Goal: Transaction & Acquisition: Obtain resource

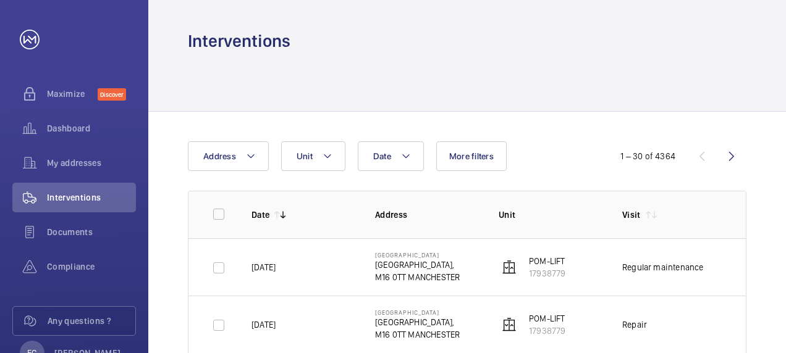
scroll to position [198, 0]
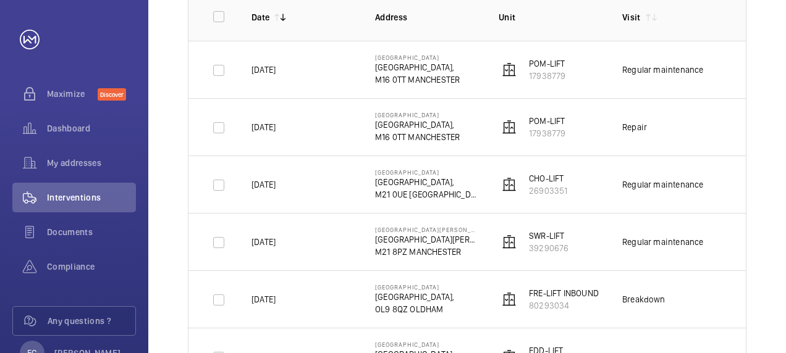
click at [780, 34] on div "Date Address Unit More filters 1 – 30 of 4364 Date Address Unit Visit Job Id Re…" at bounding box center [467, 280] width 638 height 732
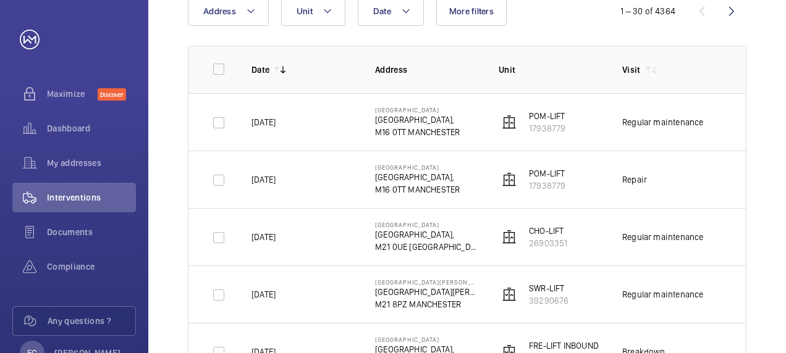
scroll to position [148, 0]
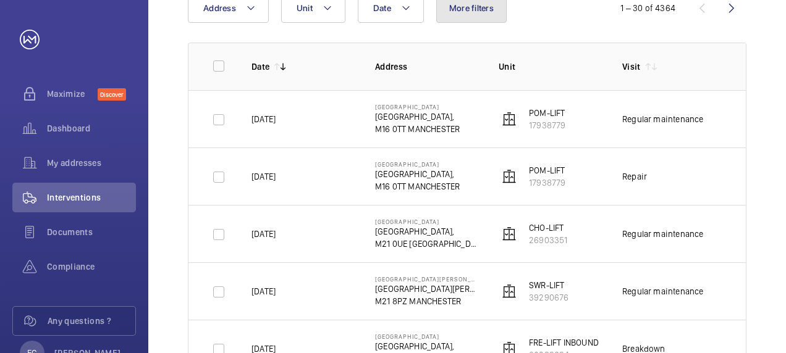
click at [480, 11] on span "More filters" at bounding box center [471, 8] width 44 height 10
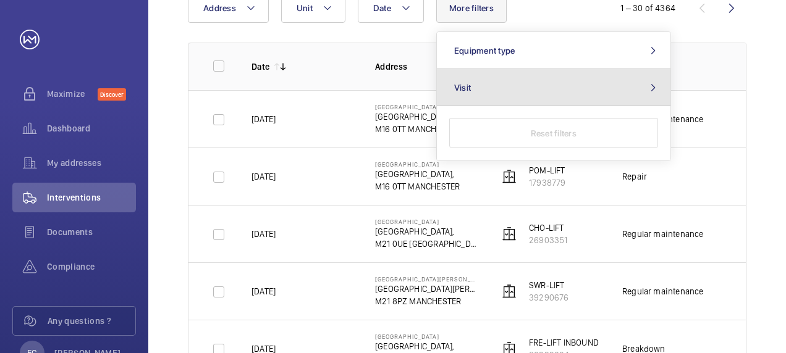
click at [484, 100] on button "Visit" at bounding box center [554, 87] width 234 height 37
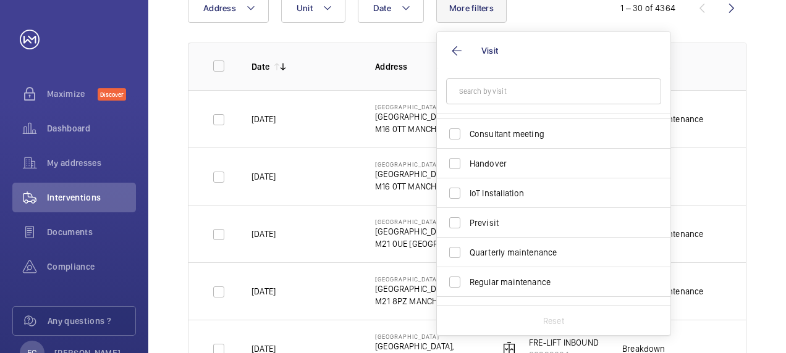
scroll to position [87, 0]
click at [531, 278] on span "Regular maintenance" at bounding box center [555, 280] width 170 height 12
click at [467, 278] on input "Regular maintenance" at bounding box center [454, 280] width 25 height 25
checkbox input "true"
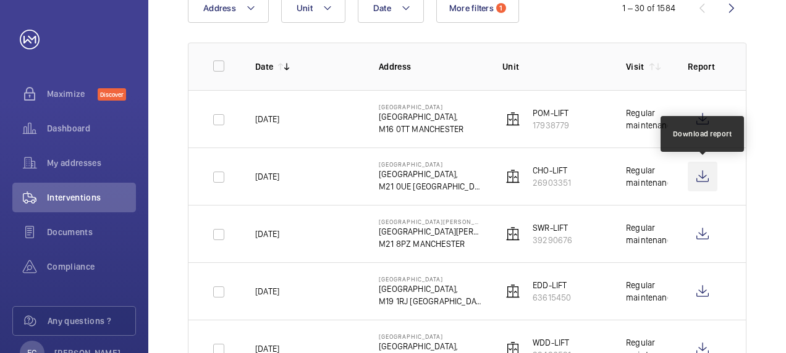
click at [704, 178] on wm-front-icon-button at bounding box center [703, 177] width 30 height 30
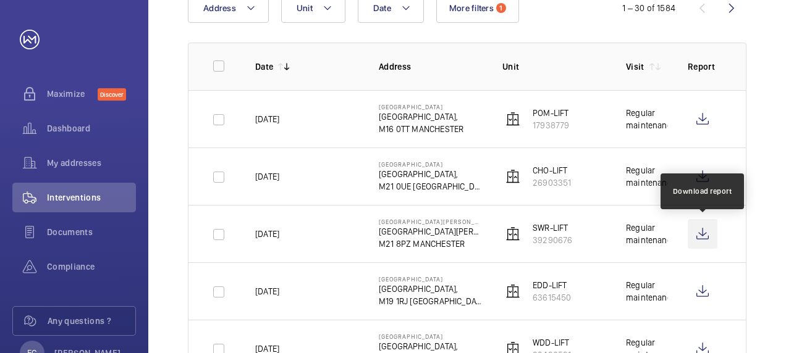
click at [710, 232] on wm-front-icon-button at bounding box center [703, 234] width 30 height 30
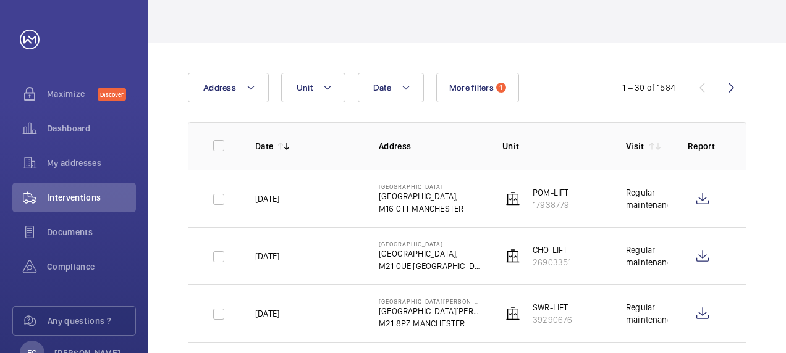
scroll to position [49, 0]
